Goal: Information Seeking & Learning: Learn about a topic

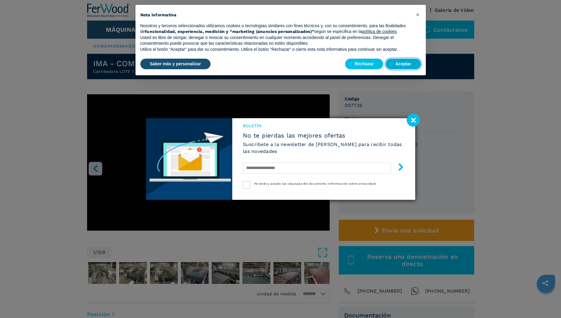
click at [396, 62] on button "Aceptar" at bounding box center [403, 64] width 35 height 11
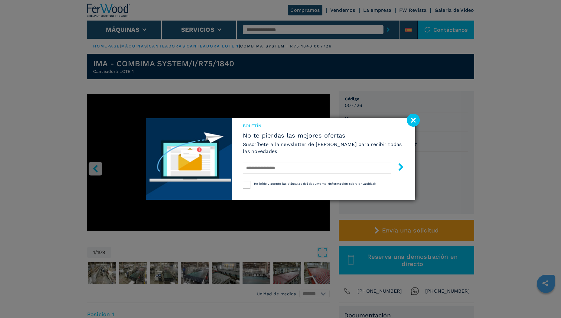
click at [413, 122] on image at bounding box center [413, 120] width 13 height 13
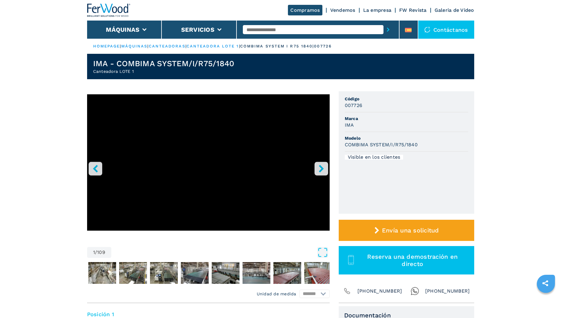
click at [320, 168] on icon "right-button" at bounding box center [321, 169] width 5 height 8
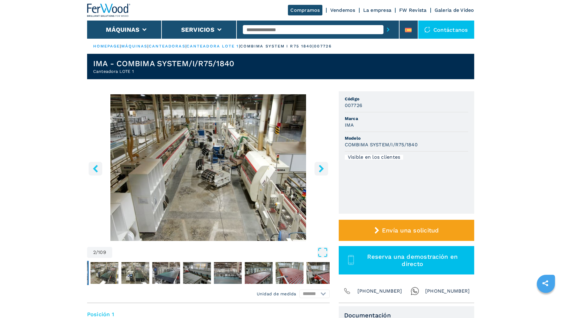
click at [319, 168] on icon "right-button" at bounding box center [322, 169] width 8 height 8
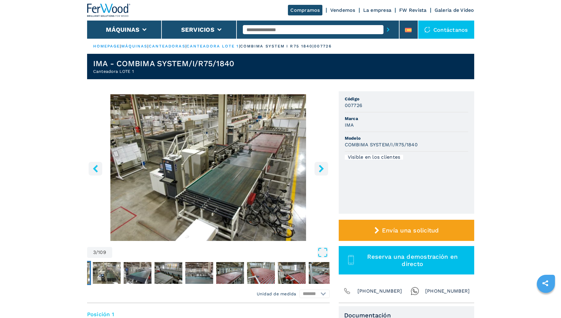
click at [319, 168] on icon "right-button" at bounding box center [322, 169] width 8 height 8
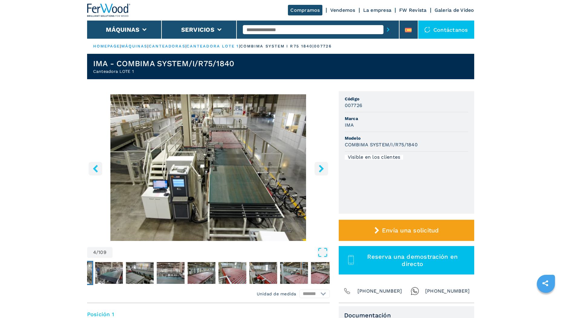
click at [319, 168] on icon "right-button" at bounding box center [322, 169] width 8 height 8
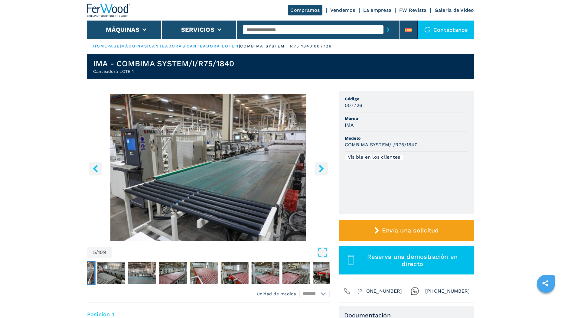
click at [319, 168] on icon "right-button" at bounding box center [322, 169] width 8 height 8
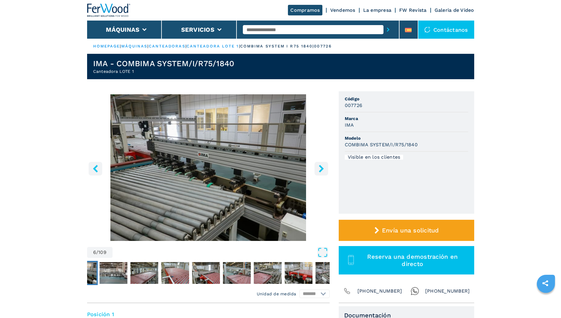
click at [319, 168] on icon "right-button" at bounding box center [322, 169] width 8 height 8
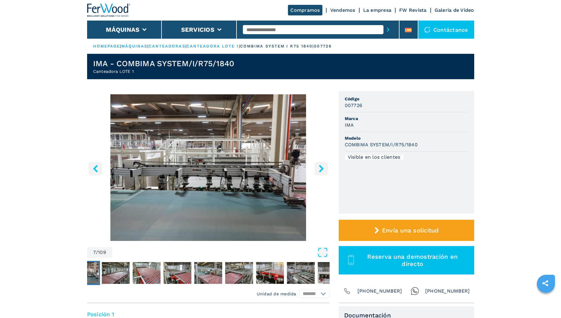
click at [319, 168] on icon "right-button" at bounding box center [322, 169] width 8 height 8
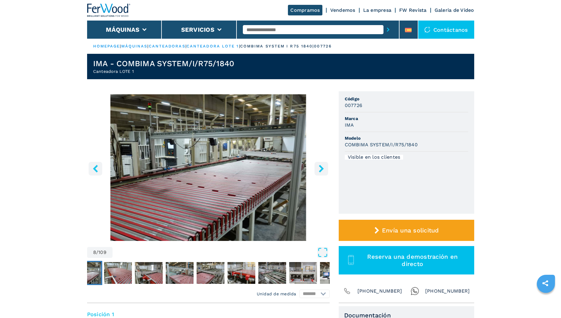
click at [319, 168] on icon "right-button" at bounding box center [322, 169] width 8 height 8
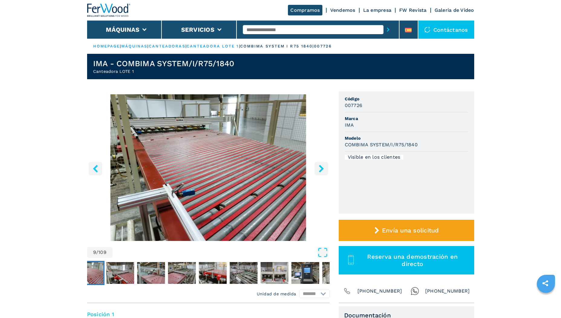
click at [319, 168] on icon "right-button" at bounding box center [322, 169] width 8 height 8
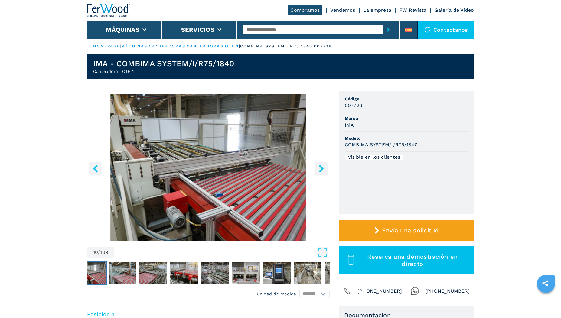
click at [319, 168] on icon "right-button" at bounding box center [322, 169] width 8 height 8
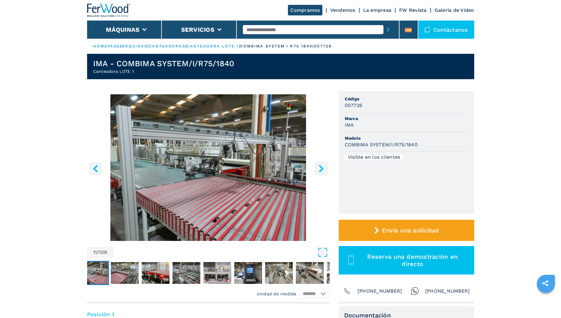
click at [319, 168] on icon "right-button" at bounding box center [322, 169] width 8 height 8
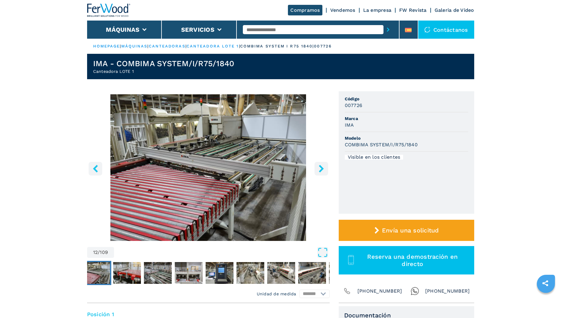
click at [319, 168] on icon "right-button" at bounding box center [322, 169] width 8 height 8
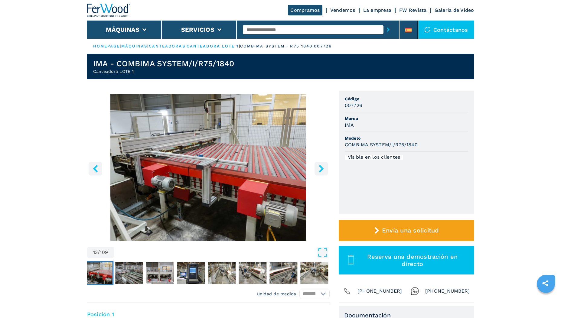
click at [319, 168] on icon "right-button" at bounding box center [322, 169] width 8 height 8
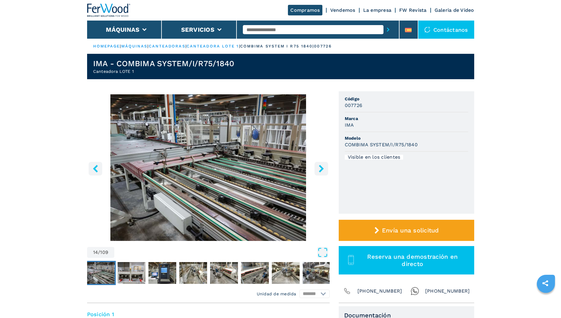
click at [319, 168] on icon "right-button" at bounding box center [322, 169] width 8 height 8
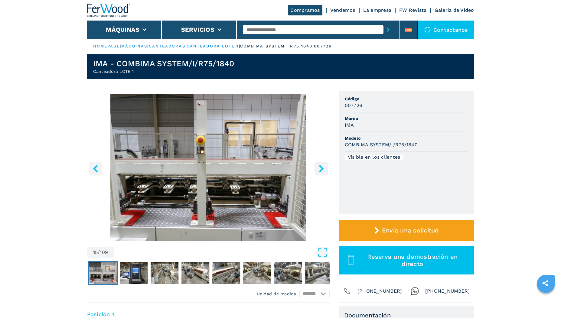
click at [319, 168] on icon "right-button" at bounding box center [322, 169] width 8 height 8
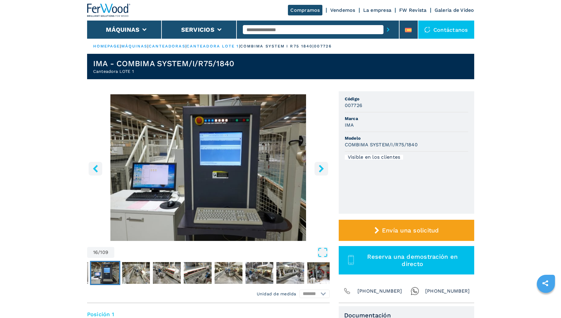
click at [319, 168] on icon "right-button" at bounding box center [322, 169] width 8 height 8
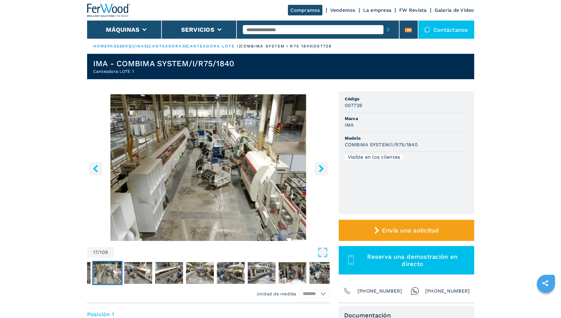
click at [319, 168] on icon "right-button" at bounding box center [322, 169] width 8 height 8
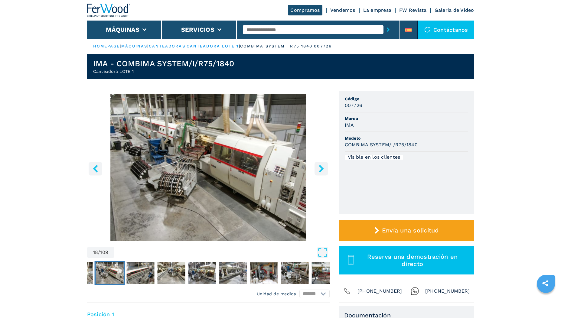
click at [319, 168] on icon "right-button" at bounding box center [322, 169] width 8 height 8
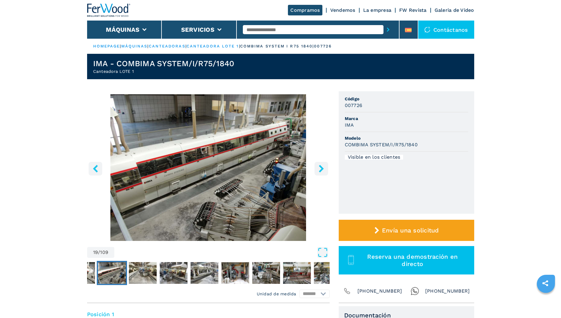
click at [319, 168] on icon "right-button" at bounding box center [322, 169] width 8 height 8
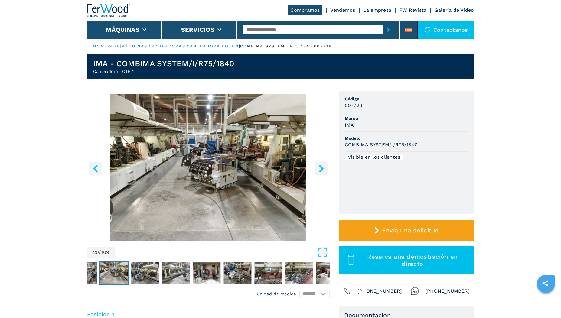
click at [319, 168] on icon "right-button" at bounding box center [322, 169] width 8 height 8
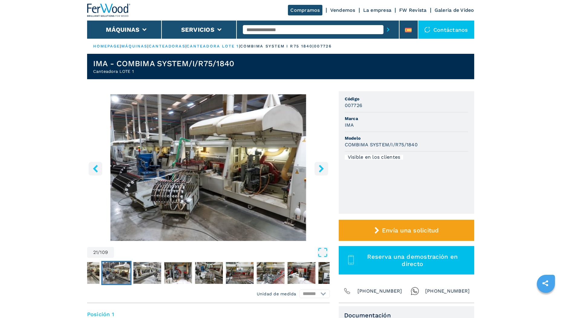
click at [319, 168] on icon "right-button" at bounding box center [322, 169] width 8 height 8
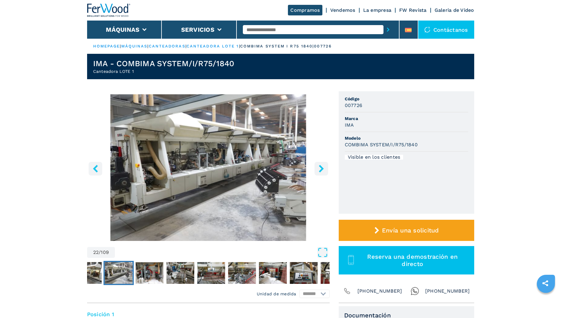
click at [319, 168] on icon "right-button" at bounding box center [322, 169] width 8 height 8
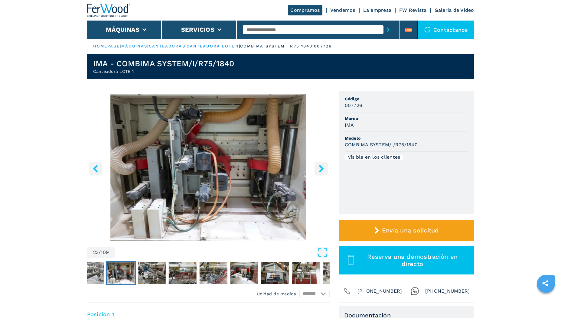
click at [319, 168] on icon "right-button" at bounding box center [322, 169] width 8 height 8
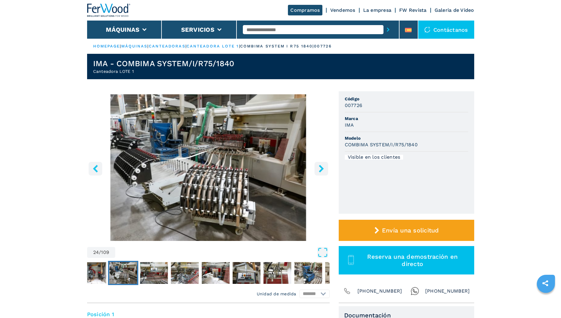
click at [319, 168] on icon "right-button" at bounding box center [322, 169] width 8 height 8
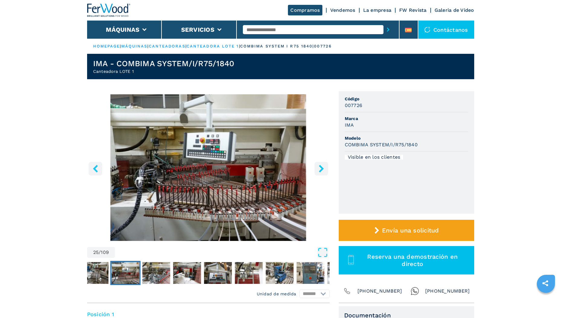
click at [319, 168] on icon "right-button" at bounding box center [322, 169] width 8 height 8
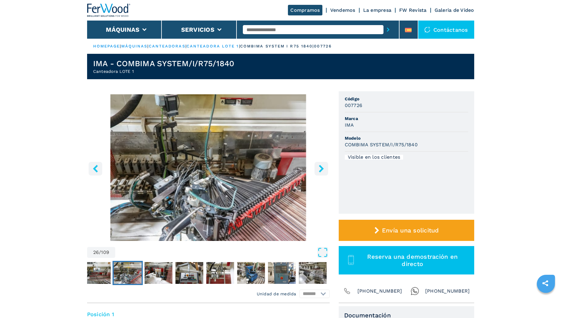
click at [319, 168] on icon "right-button" at bounding box center [322, 169] width 8 height 8
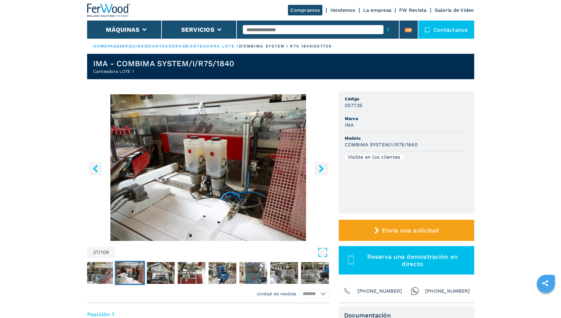
click at [319, 168] on icon "right-button" at bounding box center [322, 169] width 8 height 8
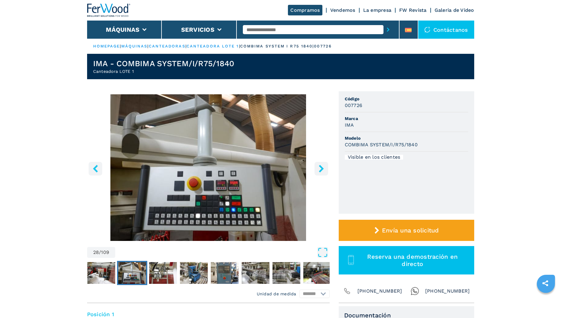
click at [319, 168] on icon "right-button" at bounding box center [322, 169] width 8 height 8
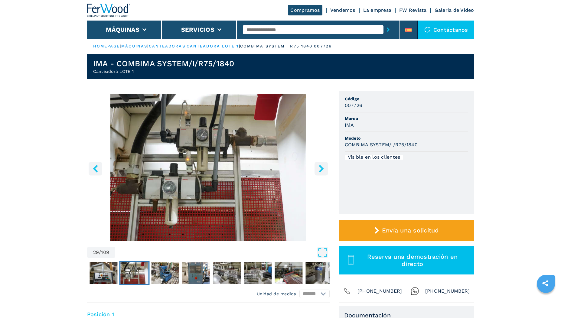
click at [319, 168] on icon "right-button" at bounding box center [322, 169] width 8 height 8
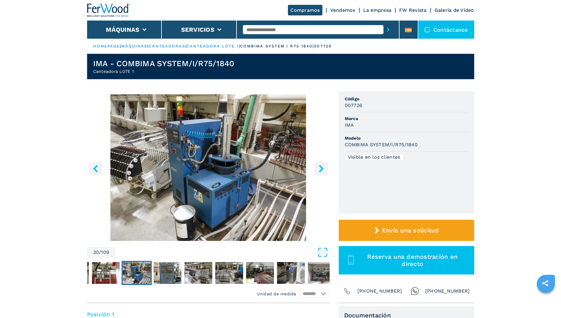
click at [319, 168] on icon "right-button" at bounding box center [322, 169] width 8 height 8
click at [319, 170] on icon "right-button" at bounding box center [322, 169] width 8 height 8
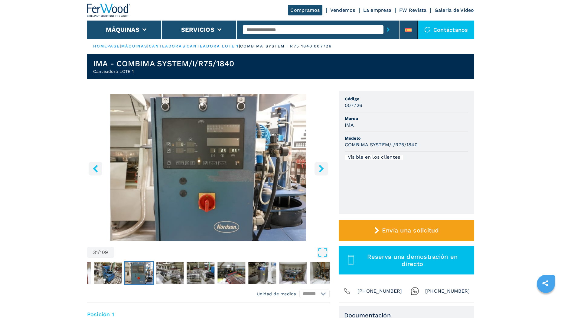
click at [319, 170] on icon "right-button" at bounding box center [322, 169] width 8 height 8
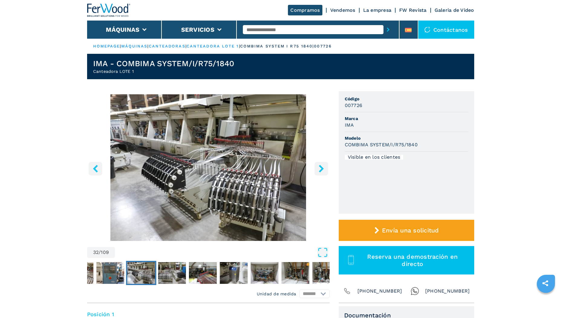
click at [95, 168] on icon "left-button" at bounding box center [95, 169] width 5 height 8
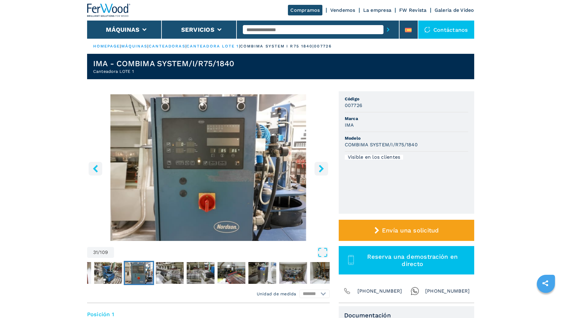
click at [319, 169] on icon "right-button" at bounding box center [322, 169] width 8 height 8
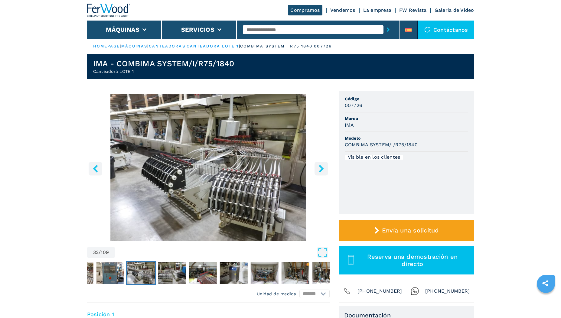
click at [319, 169] on icon "right-button" at bounding box center [322, 169] width 8 height 8
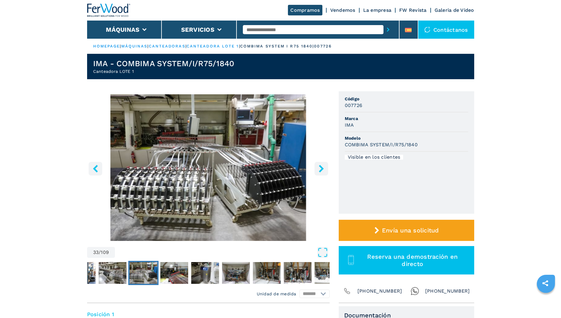
click at [319, 169] on icon "right-button" at bounding box center [322, 169] width 8 height 8
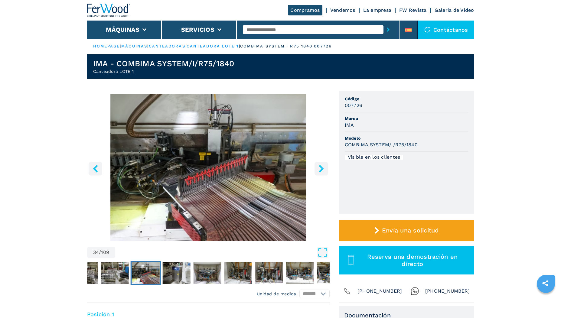
click at [319, 169] on icon "right-button" at bounding box center [322, 169] width 8 height 8
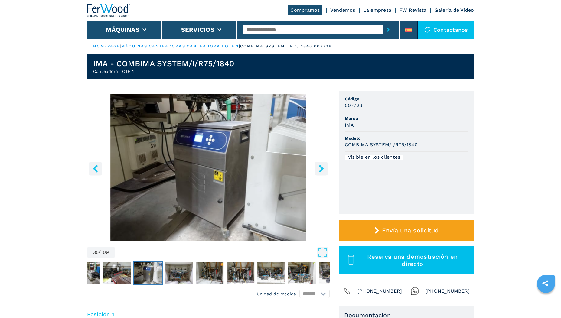
click at [319, 169] on icon "right-button" at bounding box center [322, 169] width 8 height 8
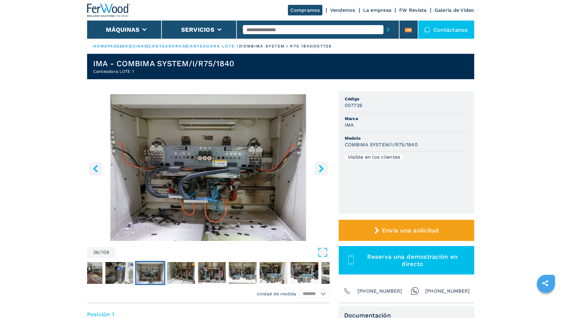
click at [319, 169] on icon "right-button" at bounding box center [322, 169] width 8 height 8
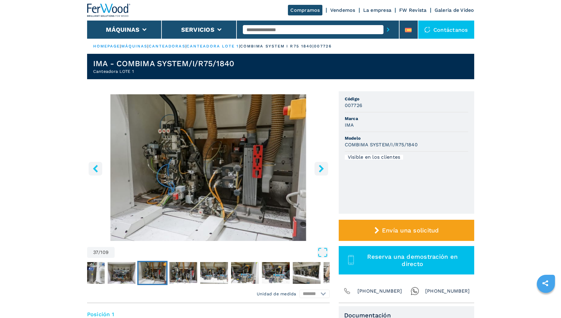
click at [319, 169] on icon "right-button" at bounding box center [322, 169] width 8 height 8
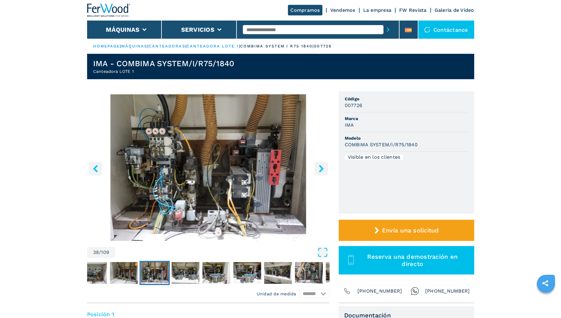
click at [319, 169] on icon "right-button" at bounding box center [322, 169] width 8 height 8
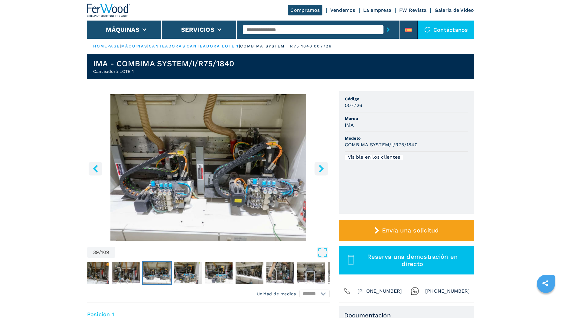
click at [319, 169] on icon "right-button" at bounding box center [322, 169] width 8 height 8
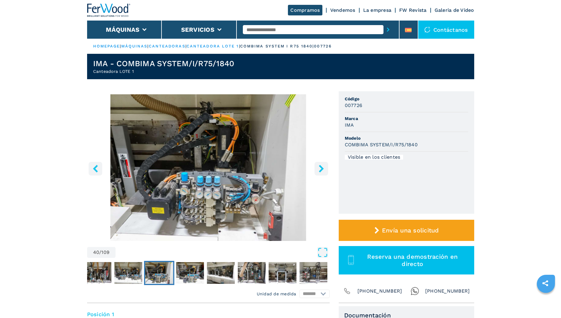
click at [319, 169] on icon "right-button" at bounding box center [322, 169] width 8 height 8
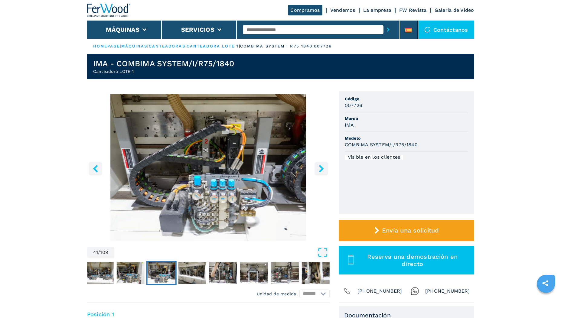
click at [319, 169] on icon "right-button" at bounding box center [322, 169] width 8 height 8
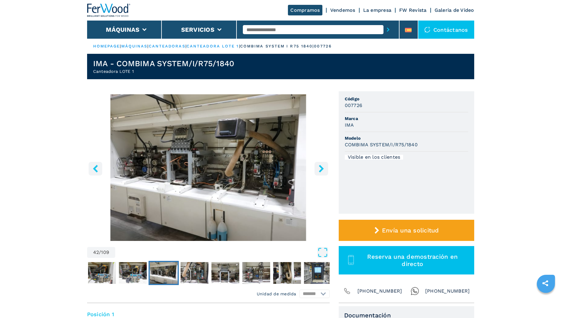
click at [319, 169] on icon "right-button" at bounding box center [322, 169] width 8 height 8
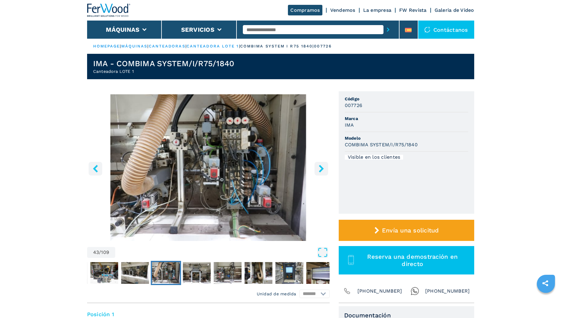
click at [319, 169] on icon "right-button" at bounding box center [322, 169] width 8 height 8
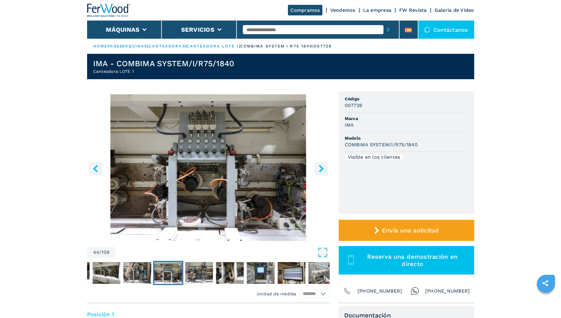
click at [319, 169] on icon "right-button" at bounding box center [322, 169] width 8 height 8
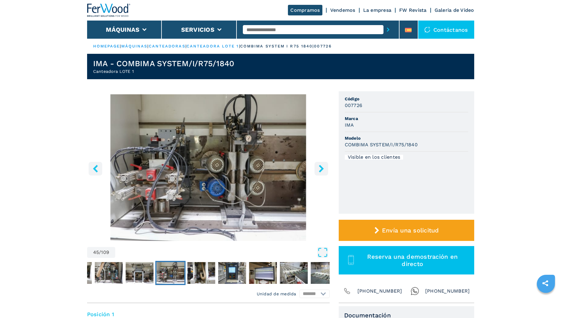
click at [319, 169] on icon "right-button" at bounding box center [322, 169] width 8 height 8
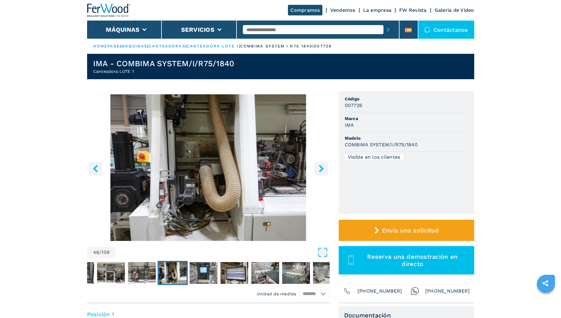
click at [319, 169] on icon "right-button" at bounding box center [322, 169] width 8 height 8
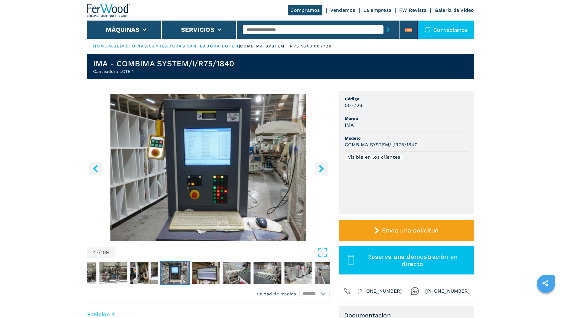
click at [319, 169] on icon "right-button" at bounding box center [322, 169] width 8 height 8
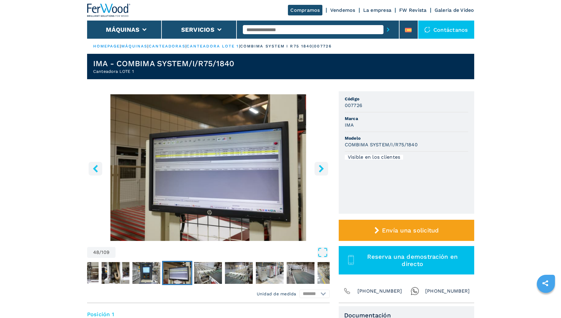
click at [319, 169] on icon "right-button" at bounding box center [322, 169] width 8 height 8
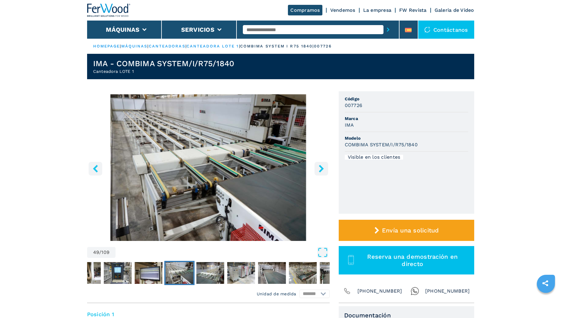
click at [319, 169] on icon "right-button" at bounding box center [322, 169] width 8 height 8
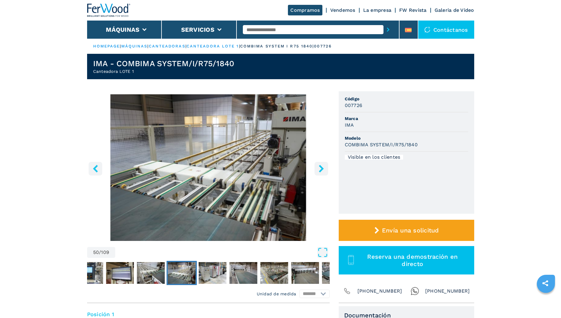
click at [319, 169] on icon "right-button" at bounding box center [322, 169] width 8 height 8
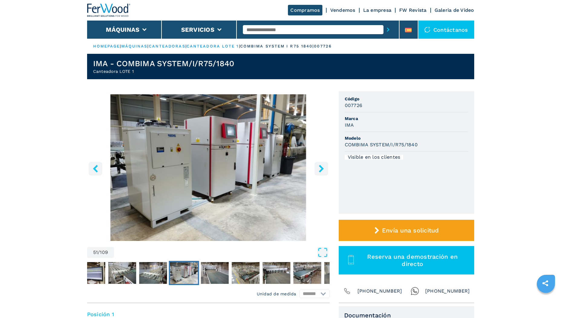
click at [319, 169] on icon "right-button" at bounding box center [322, 169] width 8 height 8
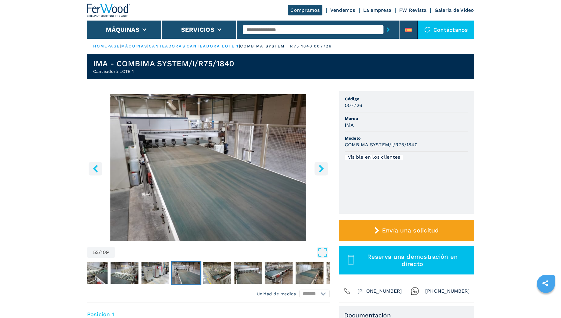
click at [319, 169] on icon "right-button" at bounding box center [322, 169] width 8 height 8
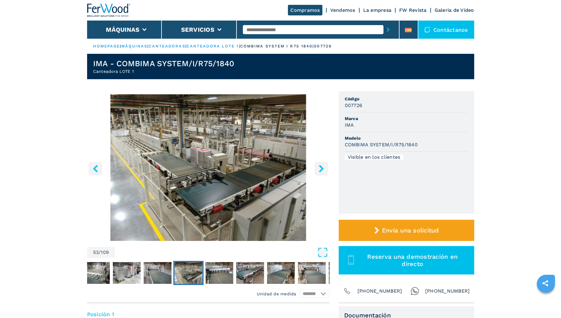
click at [319, 169] on icon "right-button" at bounding box center [322, 169] width 8 height 8
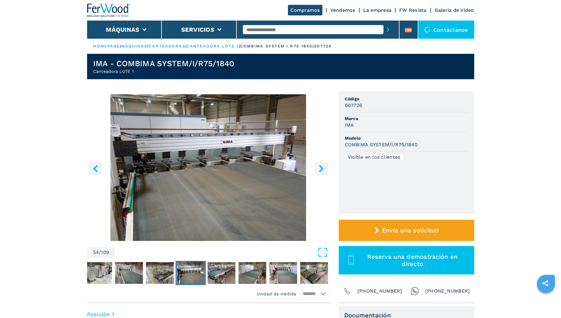
click at [319, 169] on icon "right-button" at bounding box center [322, 169] width 8 height 8
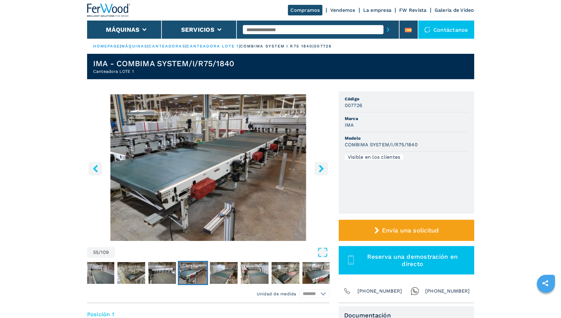
click at [319, 169] on icon "right-button" at bounding box center [322, 169] width 8 height 8
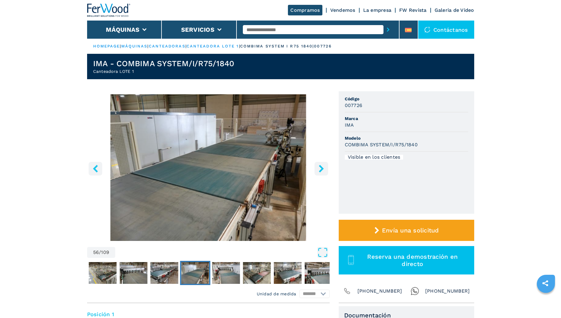
click at [319, 169] on icon "right-button" at bounding box center [322, 169] width 8 height 8
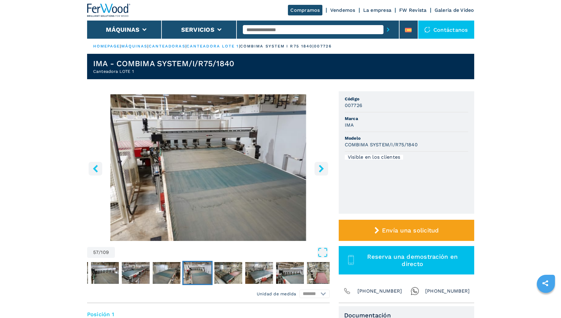
click at [319, 169] on icon "right-button" at bounding box center [322, 169] width 8 height 8
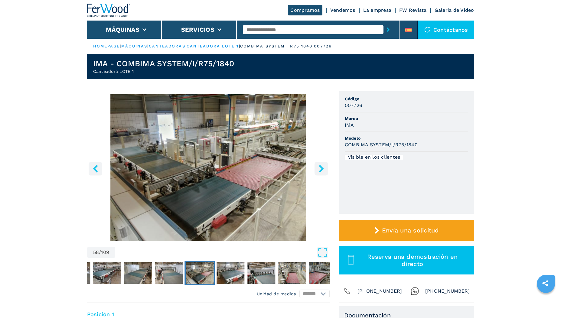
click at [319, 169] on icon "right-button" at bounding box center [322, 169] width 8 height 8
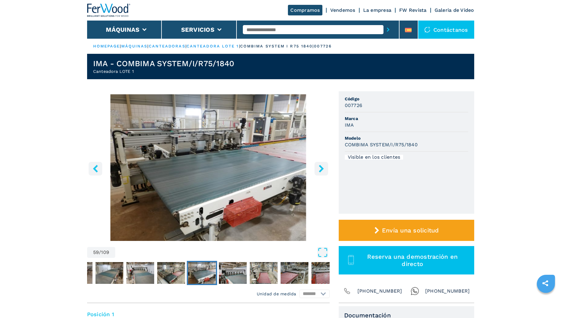
click at [319, 169] on icon "right-button" at bounding box center [322, 169] width 8 height 8
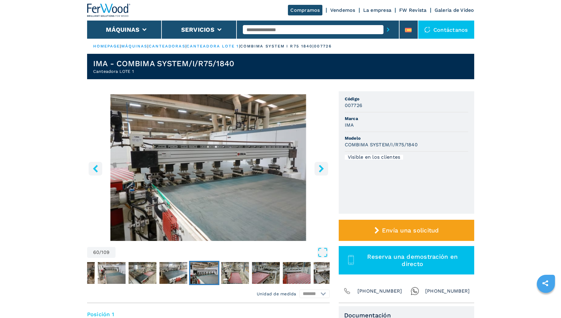
click at [319, 169] on icon "right-button" at bounding box center [322, 169] width 8 height 8
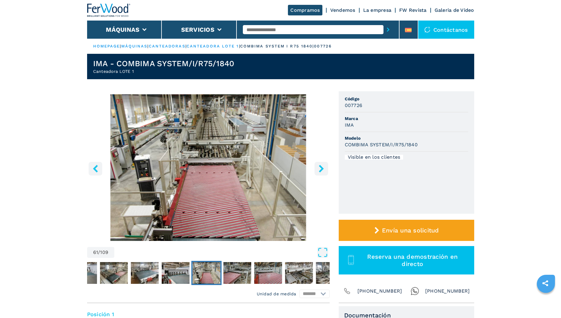
click at [319, 169] on icon "right-button" at bounding box center [322, 169] width 8 height 8
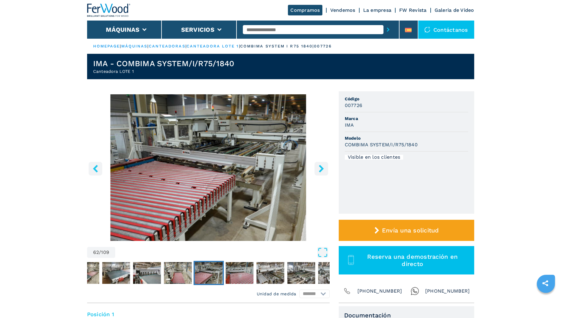
click at [319, 169] on icon "right-button" at bounding box center [322, 169] width 8 height 8
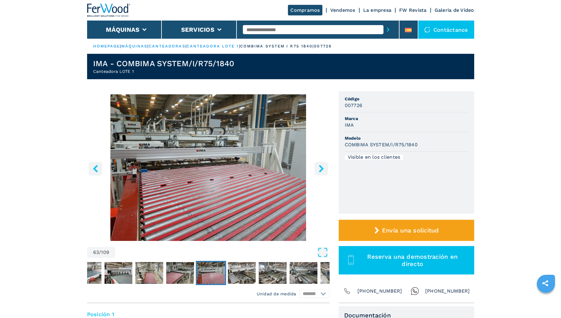
click at [319, 169] on icon "right-button" at bounding box center [322, 169] width 8 height 8
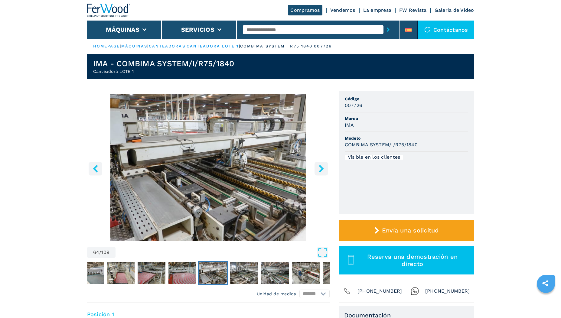
click at [319, 169] on icon "right-button" at bounding box center [322, 169] width 8 height 8
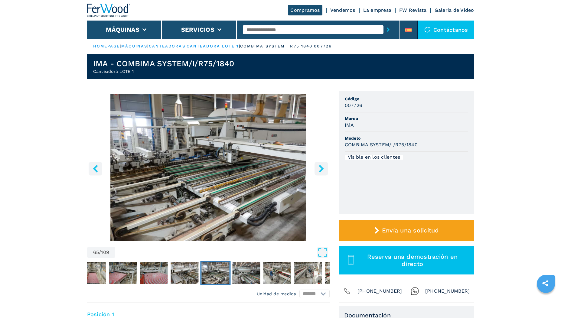
click at [319, 169] on icon "right-button" at bounding box center [322, 169] width 8 height 8
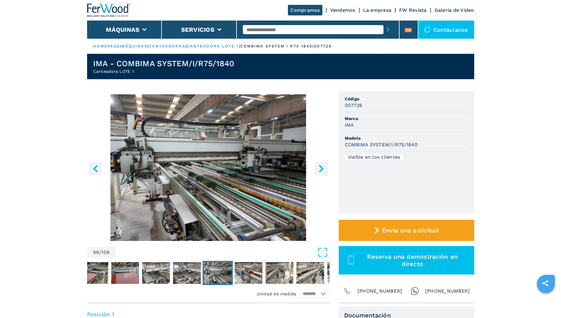
click at [319, 169] on icon "right-button" at bounding box center [322, 169] width 8 height 8
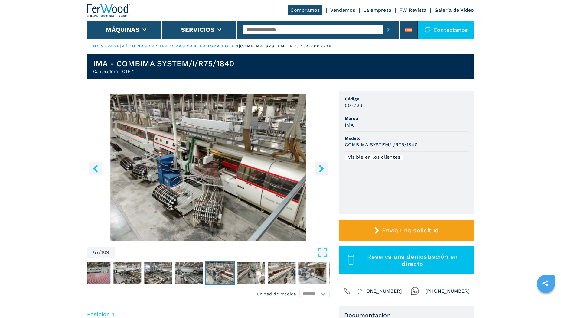
click at [319, 169] on icon "right-button" at bounding box center [322, 169] width 8 height 8
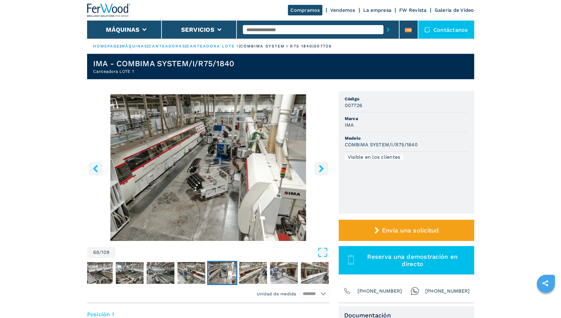
click at [319, 169] on icon "right-button" at bounding box center [322, 169] width 8 height 8
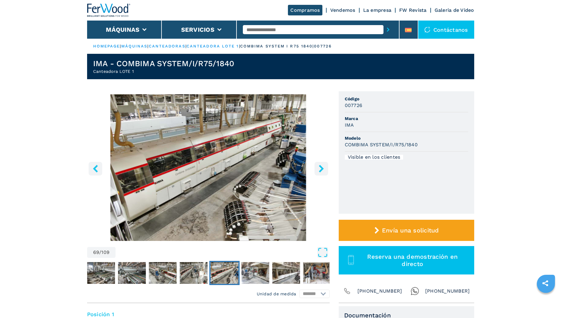
click at [319, 169] on icon "right-button" at bounding box center [322, 169] width 8 height 8
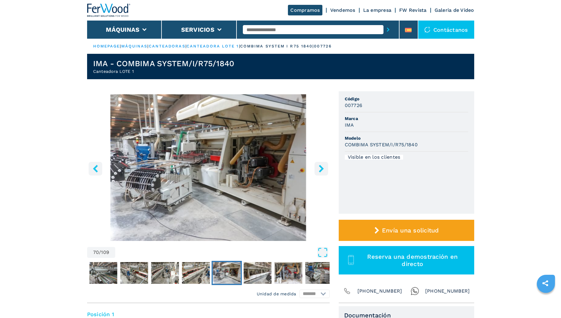
click at [319, 169] on icon "right-button" at bounding box center [322, 169] width 8 height 8
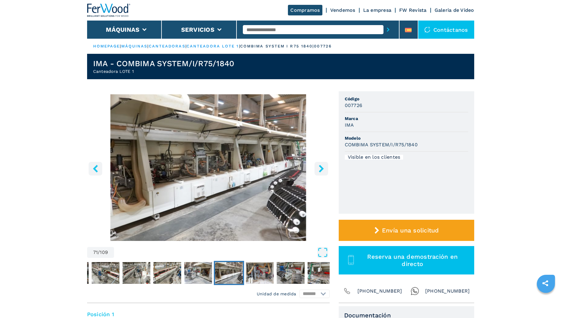
click at [319, 169] on icon "right-button" at bounding box center [322, 169] width 8 height 8
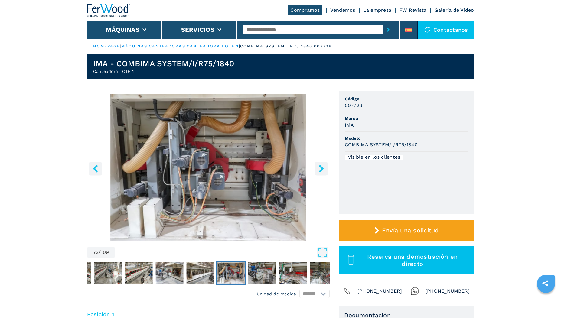
click at [319, 169] on icon "right-button" at bounding box center [322, 169] width 8 height 8
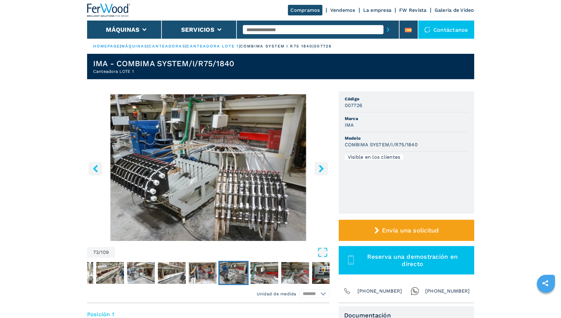
click at [319, 169] on icon "right-button" at bounding box center [322, 169] width 8 height 8
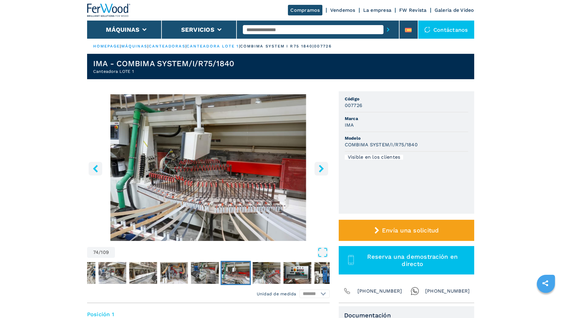
click at [319, 169] on icon "right-button" at bounding box center [322, 169] width 8 height 8
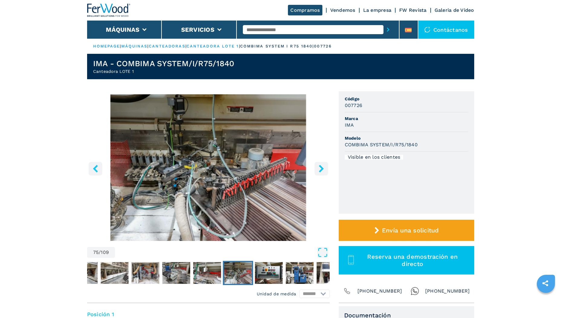
click at [319, 169] on icon "right-button" at bounding box center [322, 169] width 8 height 8
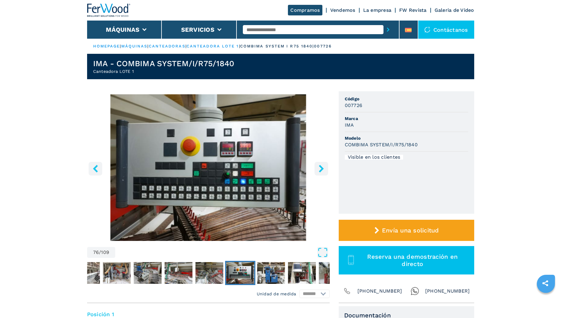
click at [319, 169] on icon "right-button" at bounding box center [322, 169] width 8 height 8
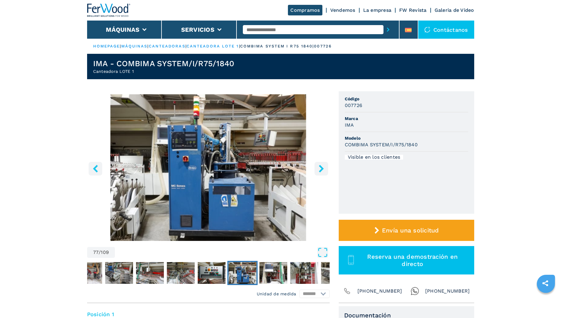
click at [319, 169] on icon "right-button" at bounding box center [322, 169] width 8 height 8
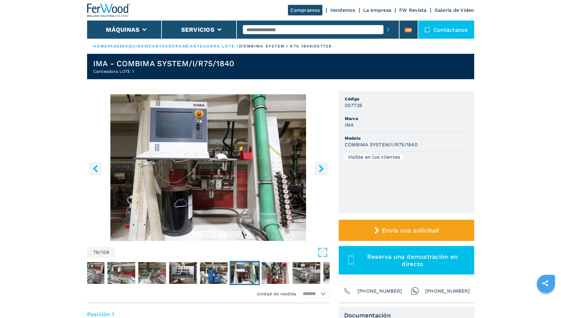
click at [319, 169] on icon "right-button" at bounding box center [322, 169] width 8 height 8
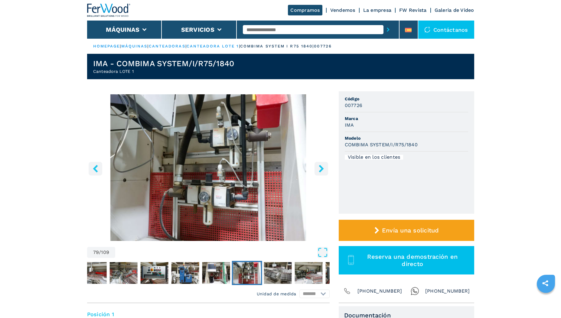
click at [319, 169] on icon "right-button" at bounding box center [322, 169] width 8 height 8
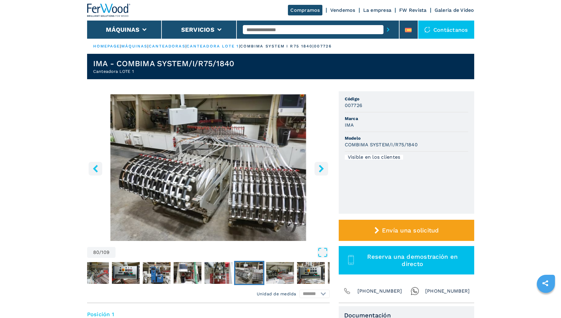
click at [319, 169] on icon "right-button" at bounding box center [322, 169] width 8 height 8
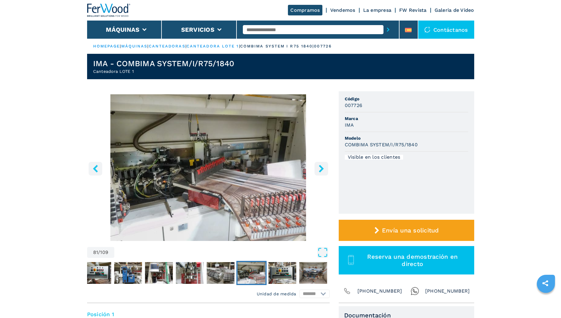
click at [319, 169] on icon "right-button" at bounding box center [322, 169] width 8 height 8
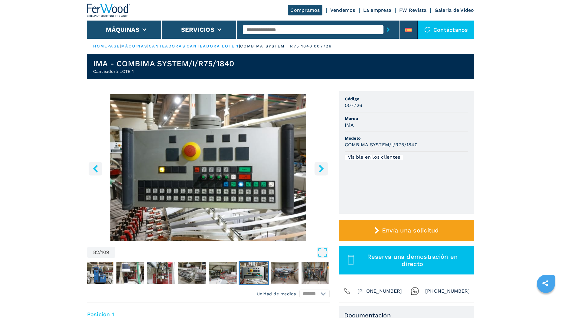
click at [319, 169] on icon "right-button" at bounding box center [322, 169] width 8 height 8
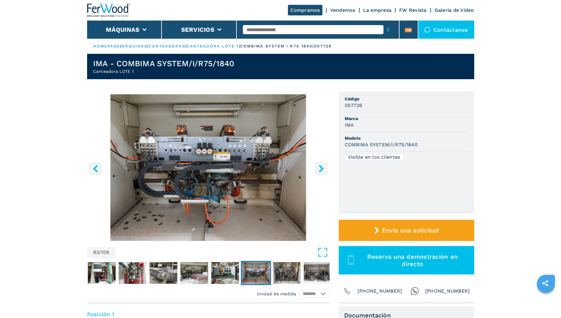
click at [319, 169] on icon "right-button" at bounding box center [322, 169] width 8 height 8
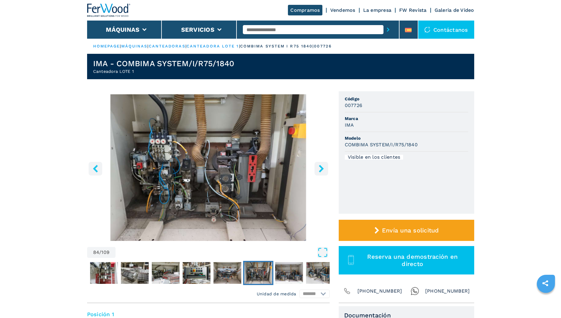
click at [319, 169] on icon "right-button" at bounding box center [322, 169] width 8 height 8
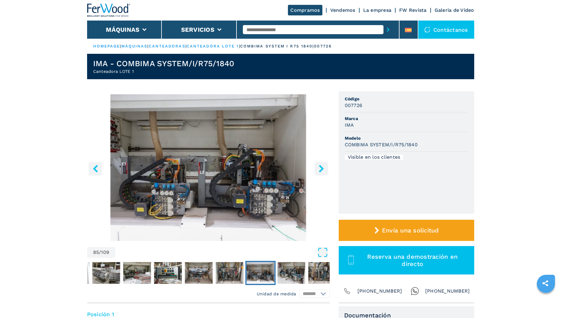
click at [319, 169] on icon "right-button" at bounding box center [322, 169] width 8 height 8
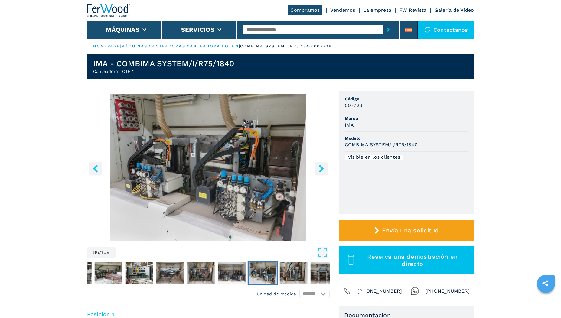
click at [319, 169] on icon "right-button" at bounding box center [322, 169] width 8 height 8
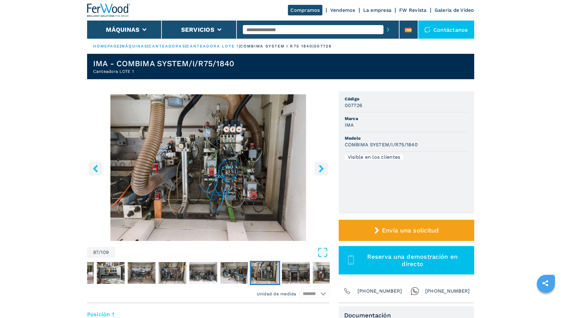
click at [319, 169] on icon "right-button" at bounding box center [322, 169] width 8 height 8
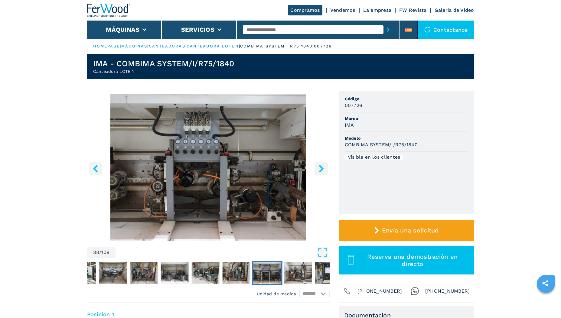
click at [319, 169] on icon "right-button" at bounding box center [322, 169] width 8 height 8
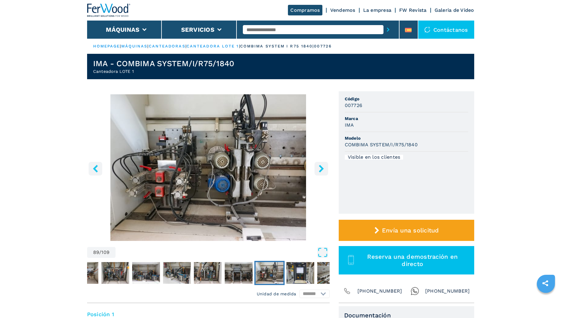
click at [319, 169] on icon "right-button" at bounding box center [322, 169] width 8 height 8
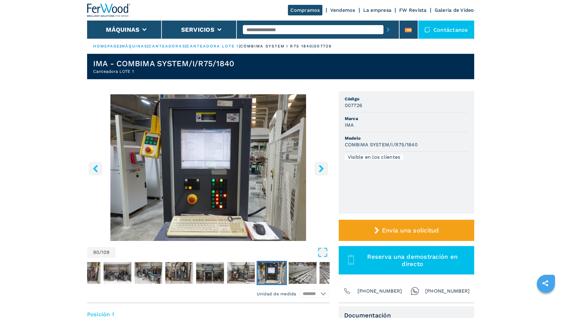
click at [319, 169] on icon "right-button" at bounding box center [322, 169] width 8 height 8
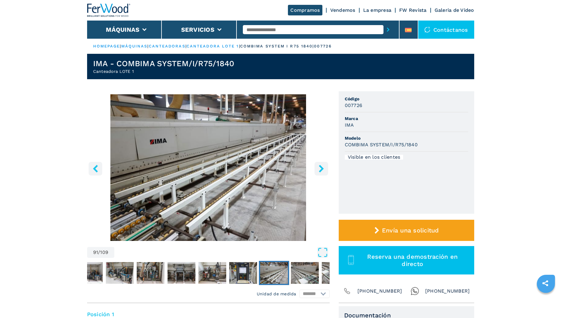
click at [319, 169] on icon "right-button" at bounding box center [322, 169] width 8 height 8
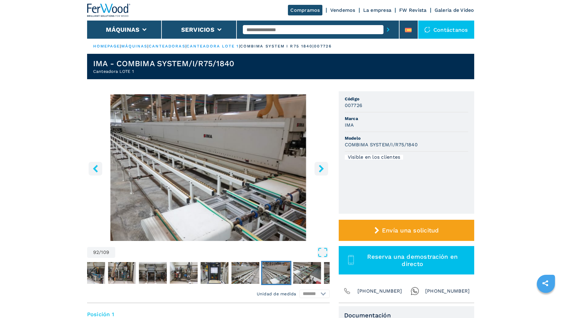
click at [319, 169] on icon "right-button" at bounding box center [322, 169] width 8 height 8
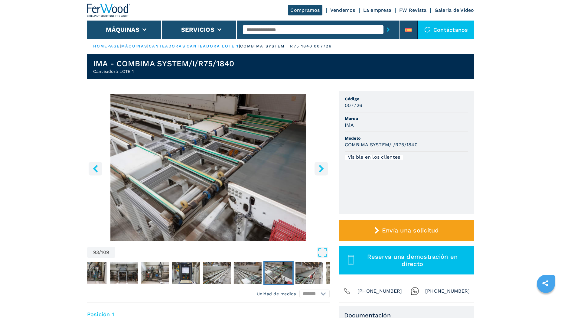
click at [319, 169] on icon "right-button" at bounding box center [322, 169] width 8 height 8
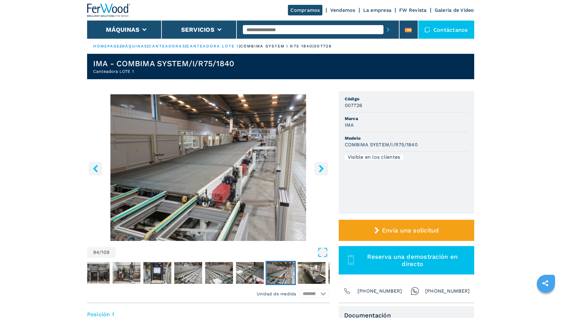
click at [319, 169] on icon "right-button" at bounding box center [322, 169] width 8 height 8
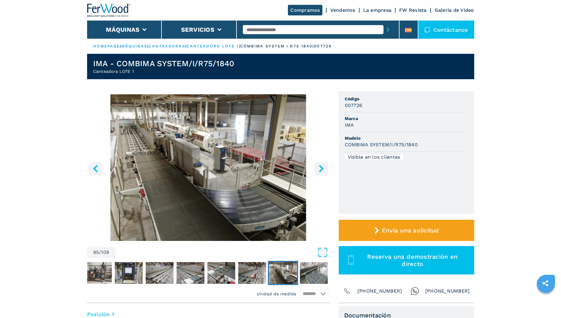
click at [319, 169] on icon "right-button" at bounding box center [322, 169] width 8 height 8
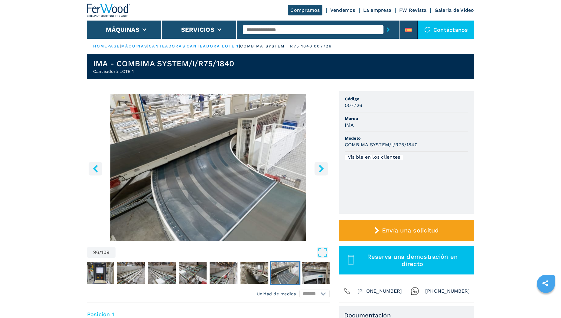
click at [319, 169] on icon "right-button" at bounding box center [322, 169] width 8 height 8
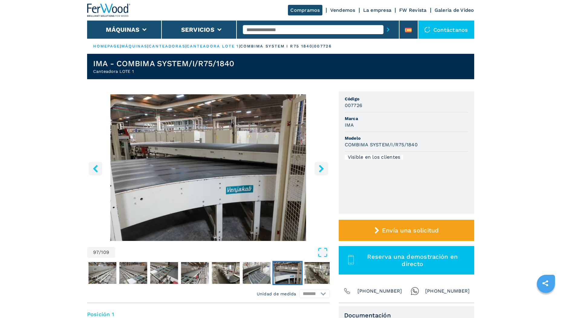
click at [319, 169] on icon "right-button" at bounding box center [322, 169] width 8 height 8
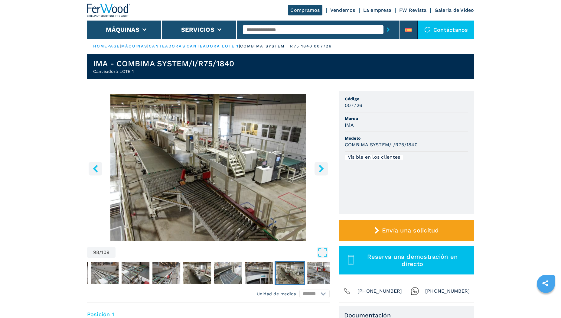
click at [319, 169] on icon "right-button" at bounding box center [322, 169] width 8 height 8
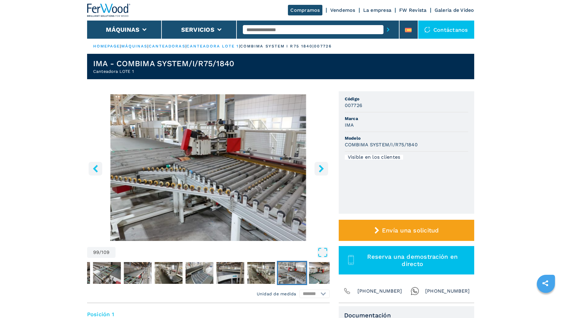
click at [319, 169] on icon "right-button" at bounding box center [322, 169] width 8 height 8
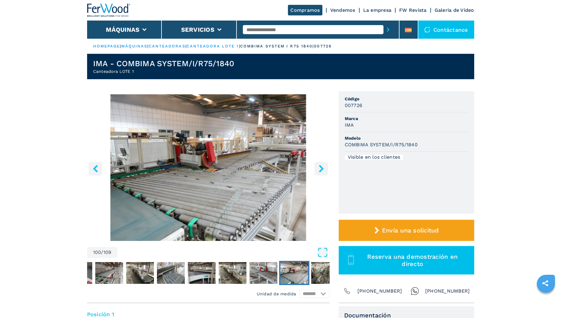
click at [319, 169] on icon "right-button" at bounding box center [322, 169] width 8 height 8
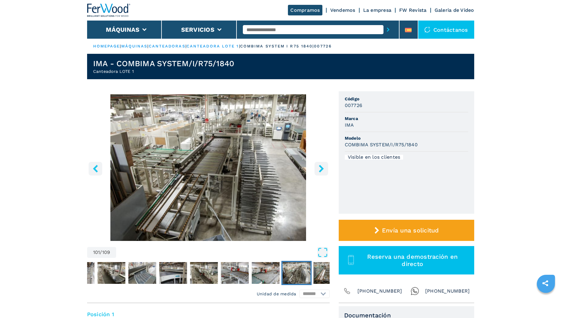
click at [319, 169] on icon "right-button" at bounding box center [322, 169] width 8 height 8
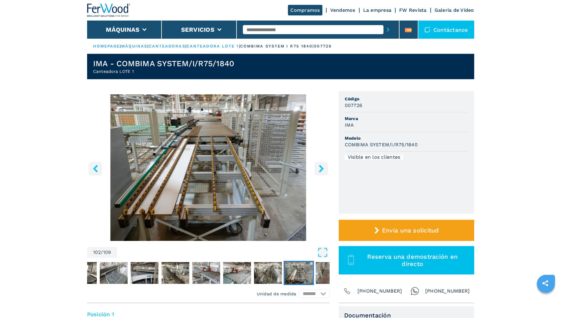
click at [319, 169] on icon "right-button" at bounding box center [322, 169] width 8 height 8
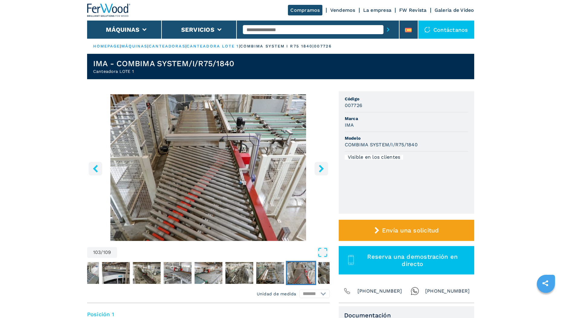
click at [319, 169] on icon "right-button" at bounding box center [322, 169] width 8 height 8
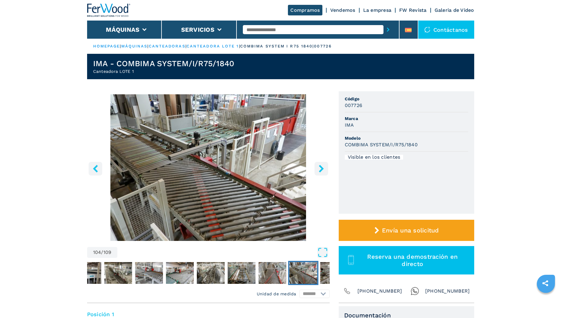
click at [319, 169] on icon "right-button" at bounding box center [322, 169] width 8 height 8
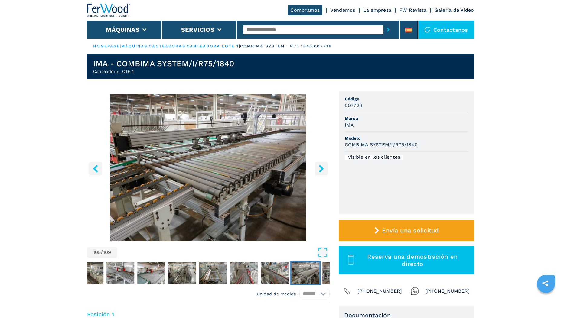
click at [319, 169] on icon "right-button" at bounding box center [322, 169] width 8 height 8
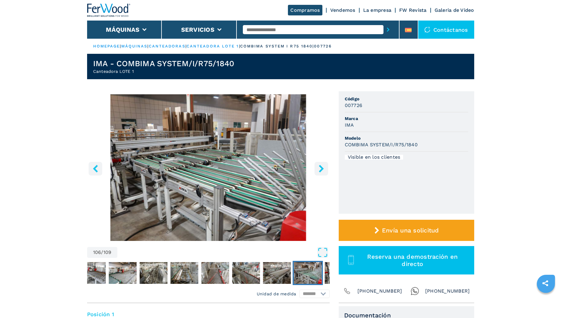
click at [319, 169] on icon "right-button" at bounding box center [322, 169] width 8 height 8
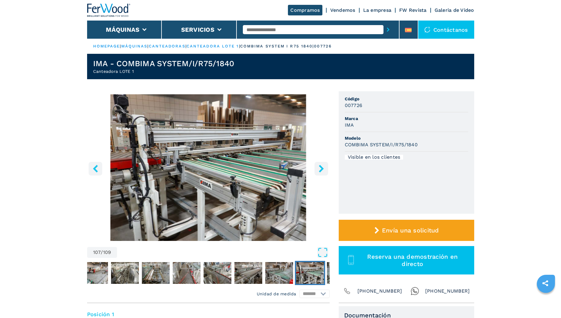
click at [319, 169] on icon "right-button" at bounding box center [322, 169] width 8 height 8
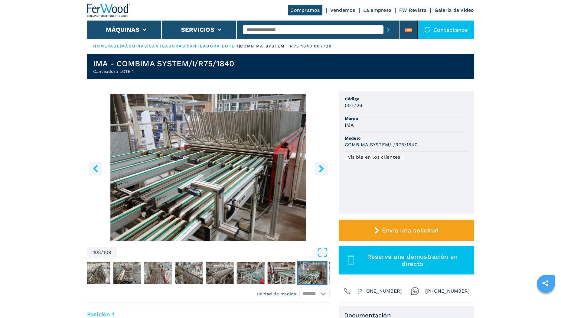
click at [319, 169] on icon "right-button" at bounding box center [322, 169] width 8 height 8
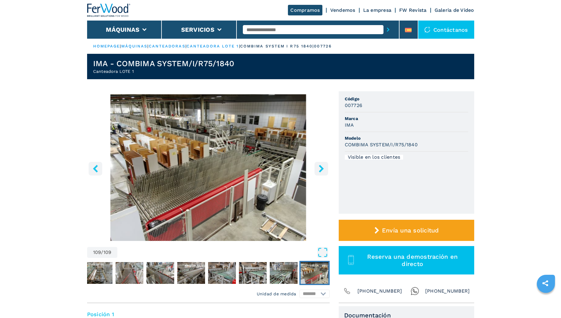
click at [319, 169] on icon "right-button" at bounding box center [322, 169] width 8 height 8
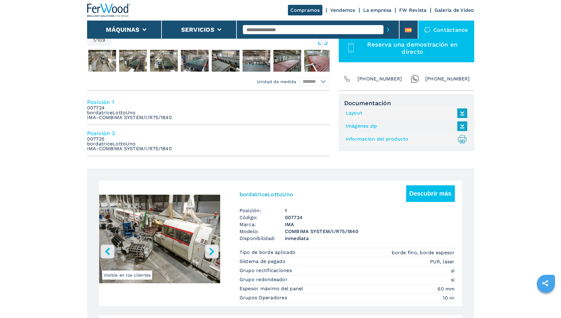
scroll to position [242, 0]
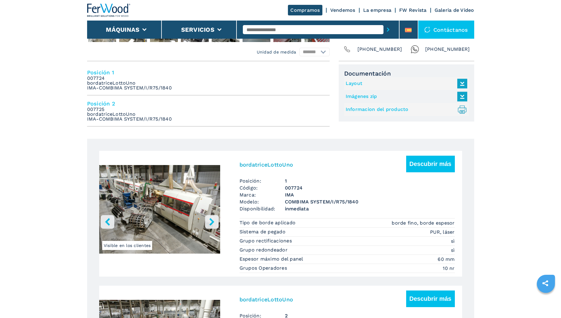
click at [212, 220] on icon "right-button" at bounding box center [211, 222] width 5 height 8
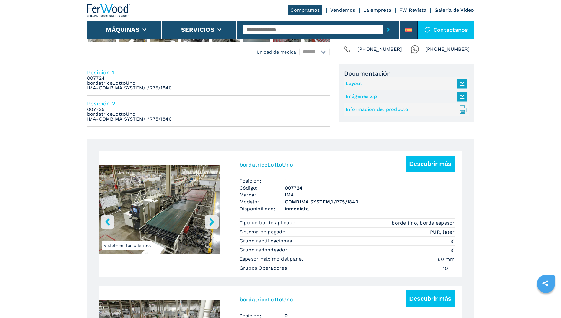
click at [212, 220] on icon "right-button" at bounding box center [211, 222] width 5 height 8
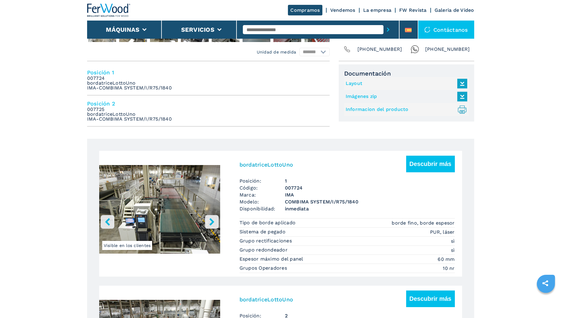
click at [212, 220] on icon "right-button" at bounding box center [211, 222] width 5 height 8
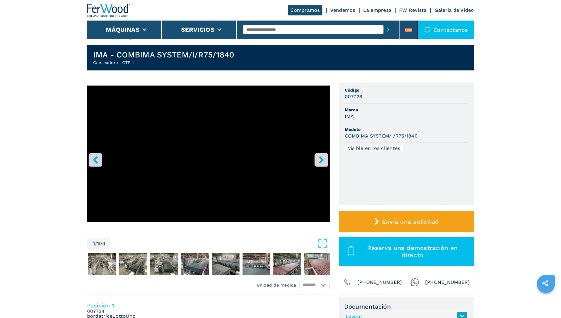
scroll to position [0, 0]
